Goal: Information Seeking & Learning: Learn about a topic

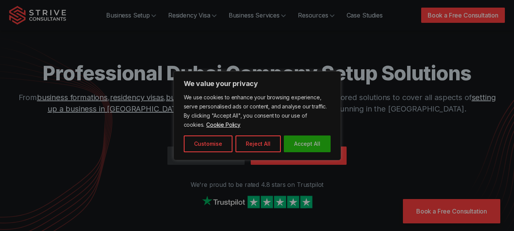
click at [329, 142] on button "Accept All" at bounding box center [307, 143] width 47 height 17
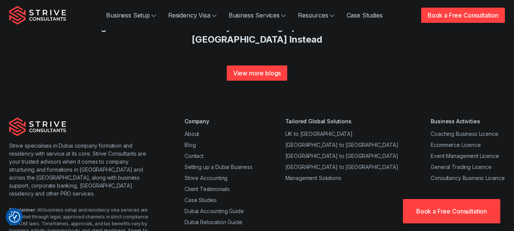
scroll to position [3053, 0]
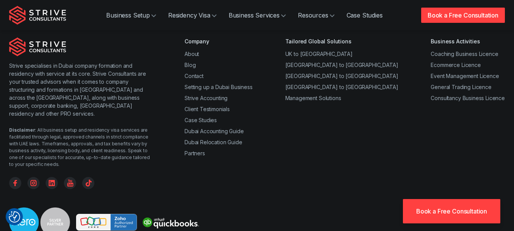
click at [329, 141] on div "Strive specialises in Dubai company formation and residency with service at its…" at bounding box center [257, 157] width 514 height 240
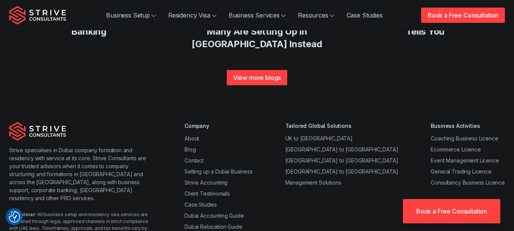
scroll to position [2952, 0]
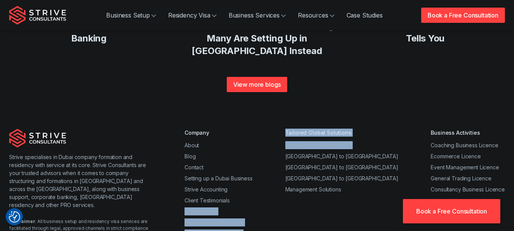
drag, startPoint x: 277, startPoint y: 130, endPoint x: 283, endPoint y: 100, distance: 30.3
click at [283, 129] on div "Company About Blog Contact Setting up a Dubai Business Strive Accounting Client…" at bounding box center [345, 205] width 320 height 152
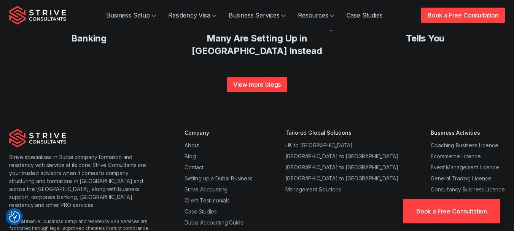
click at [283, 158] on div "Company About Blog Contact Setting up a Dubai Business Strive Accounting Client…" at bounding box center [345, 205] width 320 height 152
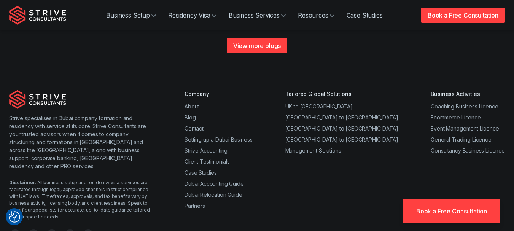
scroll to position [2990, 0]
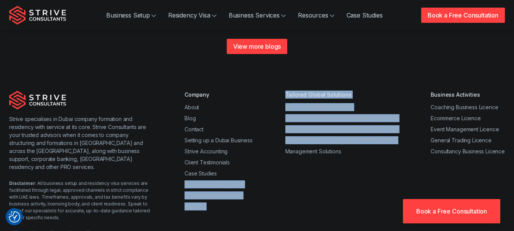
drag, startPoint x: 283, startPoint y: 163, endPoint x: 264, endPoint y: 123, distance: 45.1
click at [264, 123] on div "Company About Blog Contact Setting up a Dubai Business Strive Accounting Client…" at bounding box center [345, 167] width 320 height 152
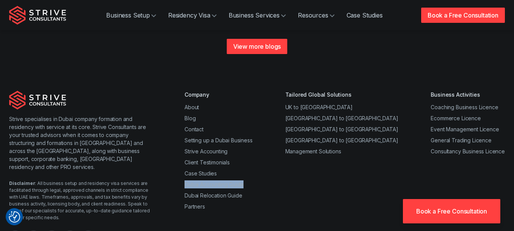
drag, startPoint x: 264, startPoint y: 123, endPoint x: 264, endPoint y: 133, distance: 10.3
click at [264, 133] on div "Company About Blog Contact Setting up a Dubai Business Strive Accounting Client…" at bounding box center [345, 167] width 320 height 152
drag, startPoint x: 264, startPoint y: 133, endPoint x: 275, endPoint y: 138, distance: 12.4
click at [275, 138] on div "Company About Blog Contact Setting up a Dubai Business Strive Accounting Client…" at bounding box center [345, 167] width 320 height 152
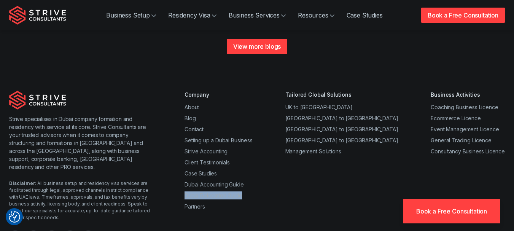
click at [275, 138] on div "Company About Blog Contact Setting up a Dubai Business Strive Accounting Client…" at bounding box center [345, 167] width 320 height 152
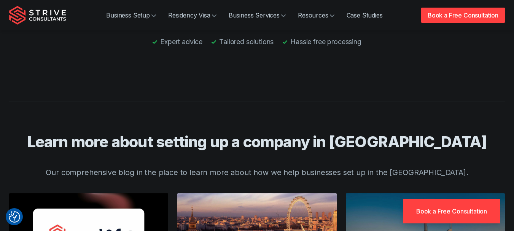
scroll to position [2627, 0]
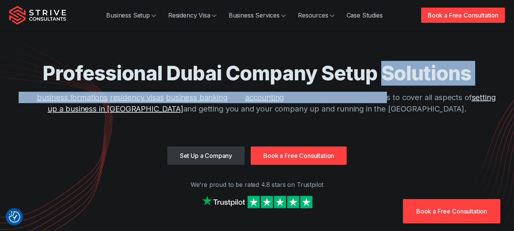
drag, startPoint x: 385, startPoint y: 57, endPoint x: 411, endPoint y: 99, distance: 49.5
click at [411, 99] on div "Professional Dubai Company Setup Solutions From business formations , residency…" at bounding box center [257, 104] width 487 height 86
click at [411, 99] on p "From business formations , residency visas , business banking , and accounting …" at bounding box center [257, 103] width 487 height 23
